Goal: Task Accomplishment & Management: Complete application form

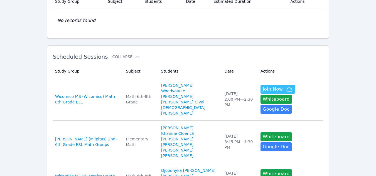
scroll to position [55, 0]
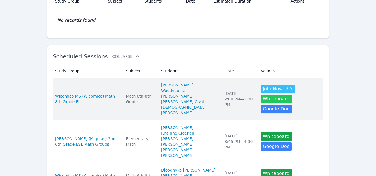
click at [292, 95] on button "Whiteboard" at bounding box center [275, 99] width 31 height 9
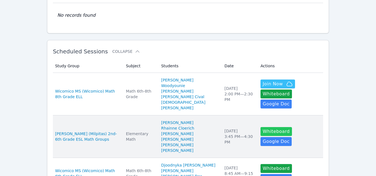
scroll to position [59, 0]
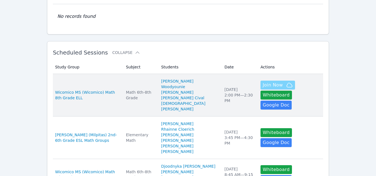
click at [263, 88] on span "Join Now" at bounding box center [273, 85] width 20 height 7
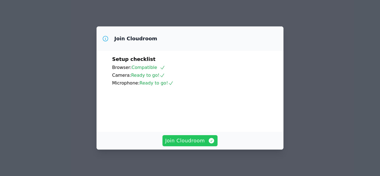
click at [202, 143] on span "Join Cloudroom" at bounding box center [190, 141] width 50 height 8
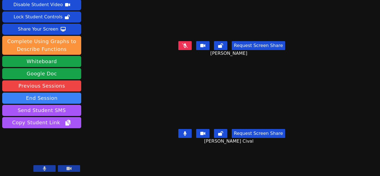
scroll to position [24, 0]
click at [181, 43] on button at bounding box center [184, 45] width 13 height 9
click at [190, 43] on button at bounding box center [184, 45] width 13 height 9
click at [183, 43] on icon at bounding box center [184, 45] width 3 height 4
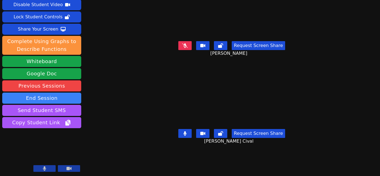
click at [182, 43] on icon at bounding box center [185, 45] width 6 height 4
click at [183, 43] on icon at bounding box center [184, 45] width 3 height 4
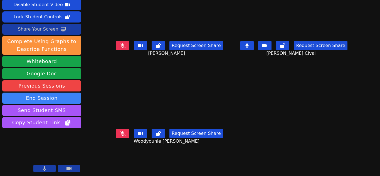
click at [48, 28] on div "Share Your Screen" at bounding box center [38, 29] width 41 height 9
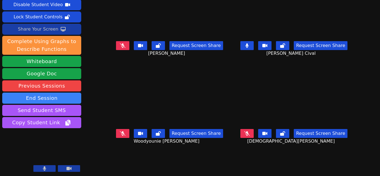
click at [73, 165] on video at bounding box center [41, 151] width 79 height 45
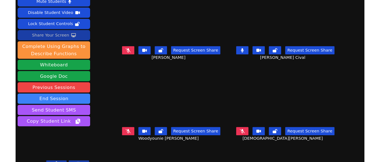
scroll to position [24, 0]
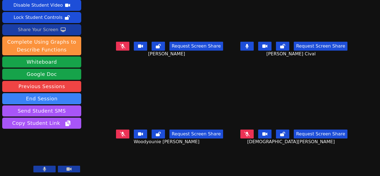
click at [46, 28] on div "Share Your Screen" at bounding box center [38, 29] width 41 height 9
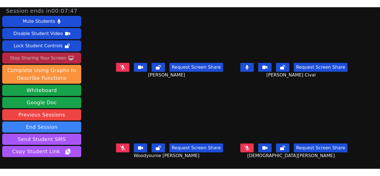
scroll to position [0, 0]
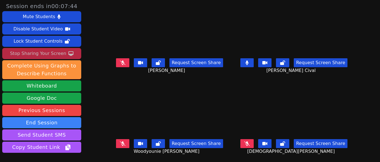
click at [246, 62] on icon at bounding box center [247, 62] width 3 height 4
click at [244, 62] on icon at bounding box center [247, 62] width 6 height 4
click at [128, 63] on button at bounding box center [122, 62] width 13 height 9
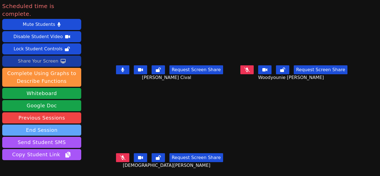
scroll to position [24, 0]
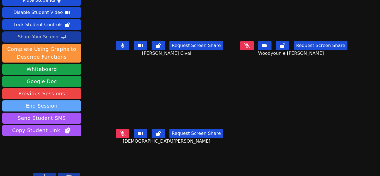
click at [50, 100] on button "End Session" at bounding box center [41, 105] width 79 height 11
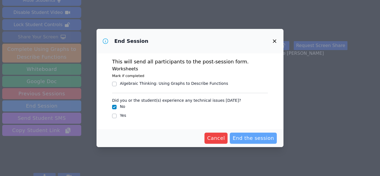
click at [257, 140] on span "End the session" at bounding box center [253, 138] width 41 height 8
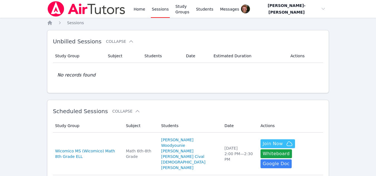
click at [160, 7] on link "Sessions" at bounding box center [160, 9] width 19 height 18
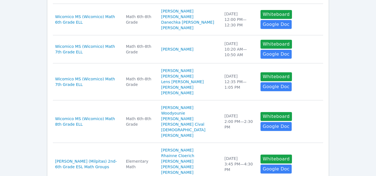
scroll to position [259, 0]
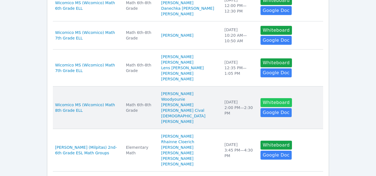
click at [260, 107] on button "Whiteboard" at bounding box center [275, 102] width 31 height 9
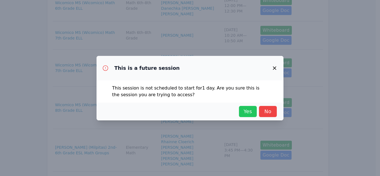
click at [245, 111] on span "Yes" at bounding box center [248, 112] width 12 height 8
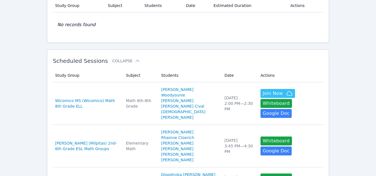
scroll to position [0, 0]
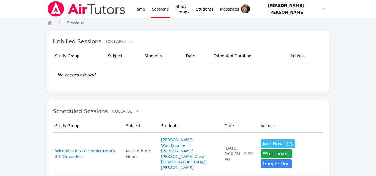
click at [161, 8] on link "Sessions" at bounding box center [160, 9] width 19 height 18
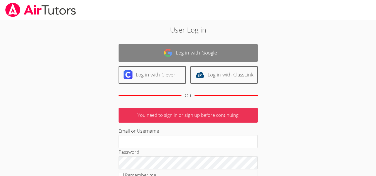
click at [183, 50] on link "Log in with Google" at bounding box center [188, 53] width 139 height 18
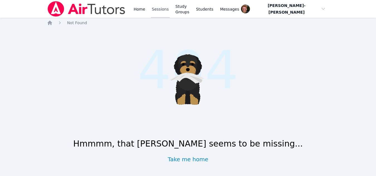
click at [159, 9] on link "Sessions" at bounding box center [160, 9] width 19 height 18
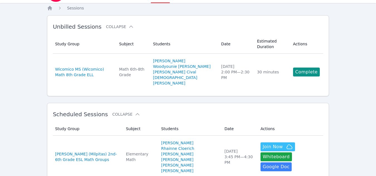
scroll to position [15, 0]
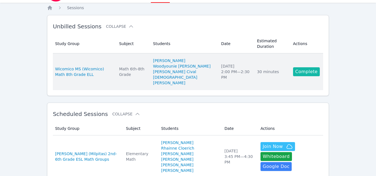
click at [302, 70] on link "Complete" at bounding box center [306, 71] width 27 height 9
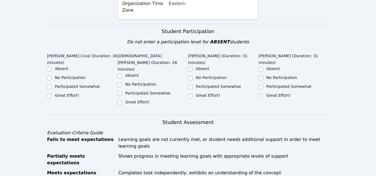
scroll to position [176, 0]
click at [261, 93] on input "Great Effort!" at bounding box center [260, 95] width 4 height 4
checkbox input "true"
click at [191, 93] on input "Great Effort!" at bounding box center [190, 95] width 4 height 4
checkbox input "true"
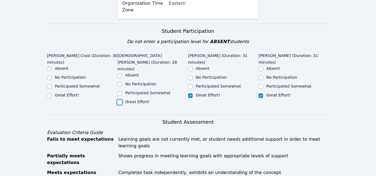
click at [118, 100] on input "Great Effort!" at bounding box center [119, 102] width 4 height 4
checkbox input "true"
click at [48, 93] on input "Great Effort!" at bounding box center [49, 95] width 4 height 4
checkbox input "true"
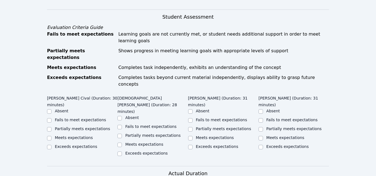
scroll to position [280, 0]
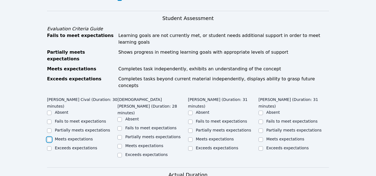
click at [50, 137] on input "Meets expectations" at bounding box center [49, 139] width 4 height 4
checkbox input "true"
click at [123, 143] on div "Meets expectations" at bounding box center [152, 146] width 70 height 7
click at [119, 144] on input "Meets expectations" at bounding box center [119, 146] width 4 height 4
checkbox input "true"
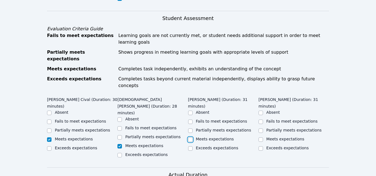
click at [188, 137] on input "Meets expectations" at bounding box center [190, 139] width 4 height 4
checkbox input "true"
click at [260, 137] on input "Meets expectations" at bounding box center [260, 139] width 4 height 4
checkbox input "true"
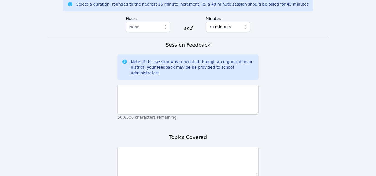
scroll to position [467, 0]
click at [195, 147] on textarea at bounding box center [187, 162] width 141 height 30
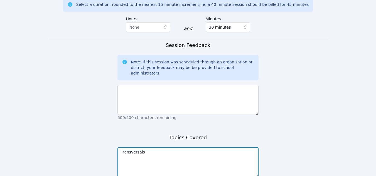
type textarea "Transversals"
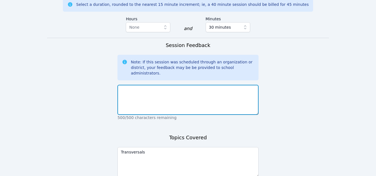
click at [154, 85] on textarea at bounding box center [187, 100] width 141 height 30
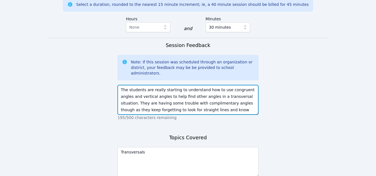
scroll to position [4, 0]
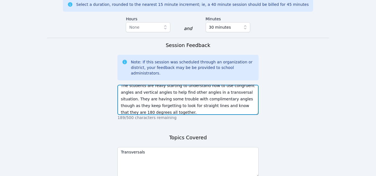
type textarea "The students are really starting to understand how to use congruent angles and …"
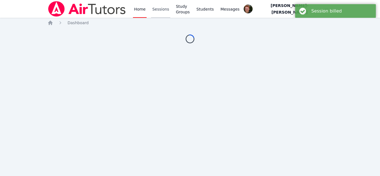
click at [159, 12] on link "Sessions" at bounding box center [160, 9] width 19 height 18
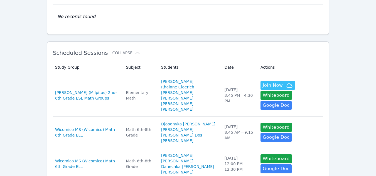
scroll to position [62, 0]
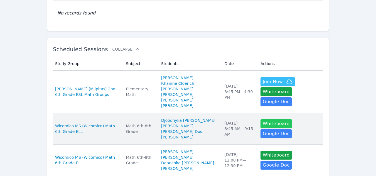
click at [260, 128] on button "Whiteboard" at bounding box center [275, 123] width 31 height 9
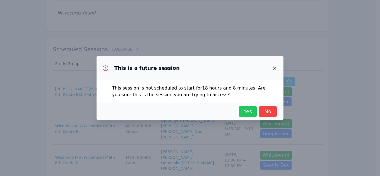
click at [247, 109] on span "Yes" at bounding box center [248, 112] width 12 height 8
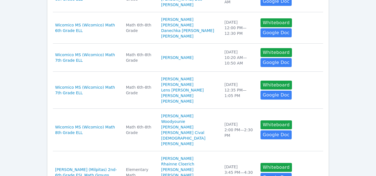
scroll to position [195, 0]
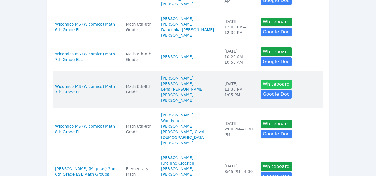
click at [263, 89] on button "Whiteboard" at bounding box center [275, 84] width 31 height 9
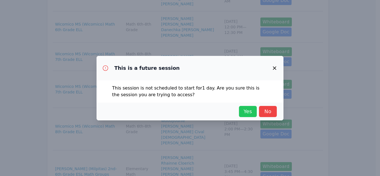
click at [245, 113] on span "Yes" at bounding box center [248, 112] width 12 height 8
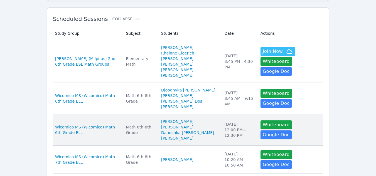
scroll to position [78, 0]
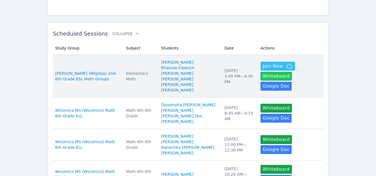
click at [292, 72] on button "Whiteboard" at bounding box center [275, 76] width 31 height 9
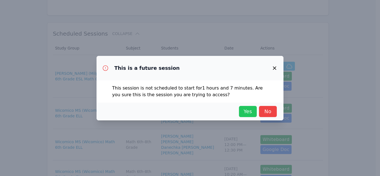
click at [250, 113] on span "Yes" at bounding box center [248, 112] width 12 height 8
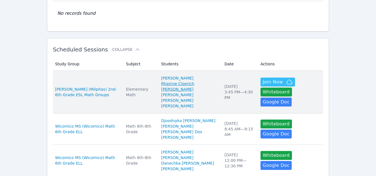
scroll to position [61, 0]
